Goal: Browse casually

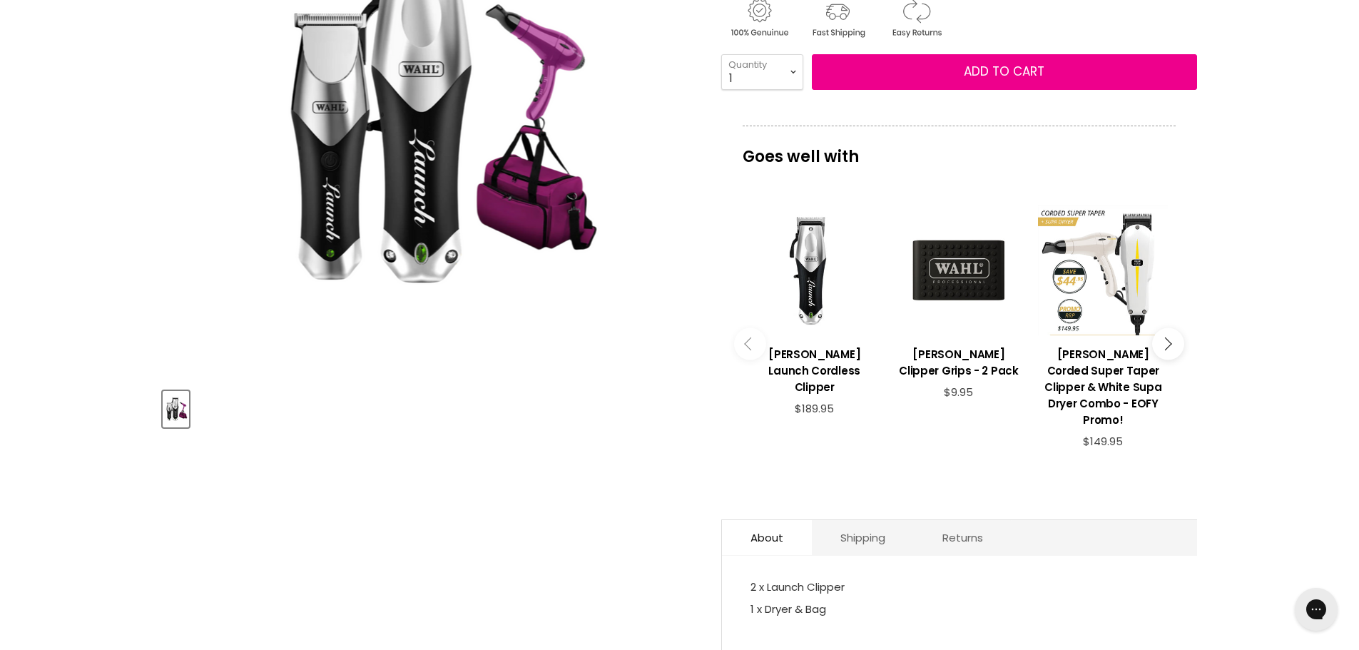
scroll to position [357, 0]
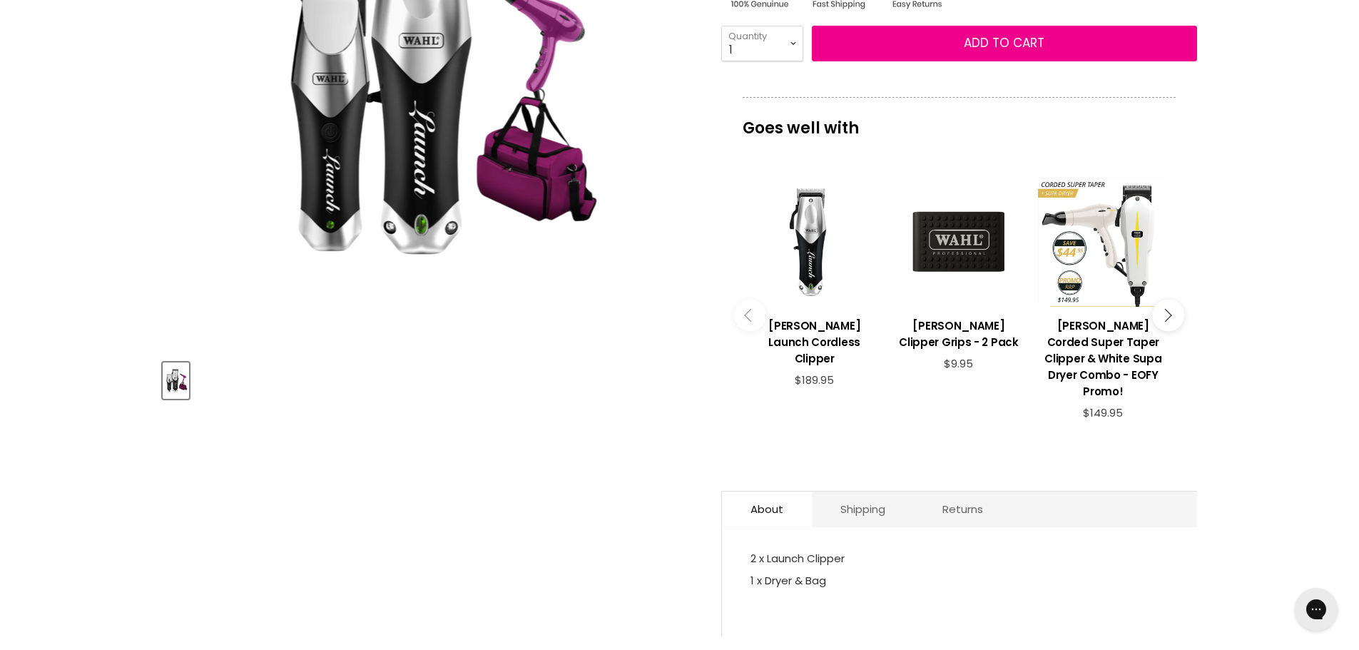
click at [93, 122] on div "Home [PERSON_NAME] Launch Combo Stylist Pack - August Promo! Click or scroll to…" at bounding box center [679, 520] width 1359 height 1409
